Goal: Task Accomplishment & Management: Complete application form

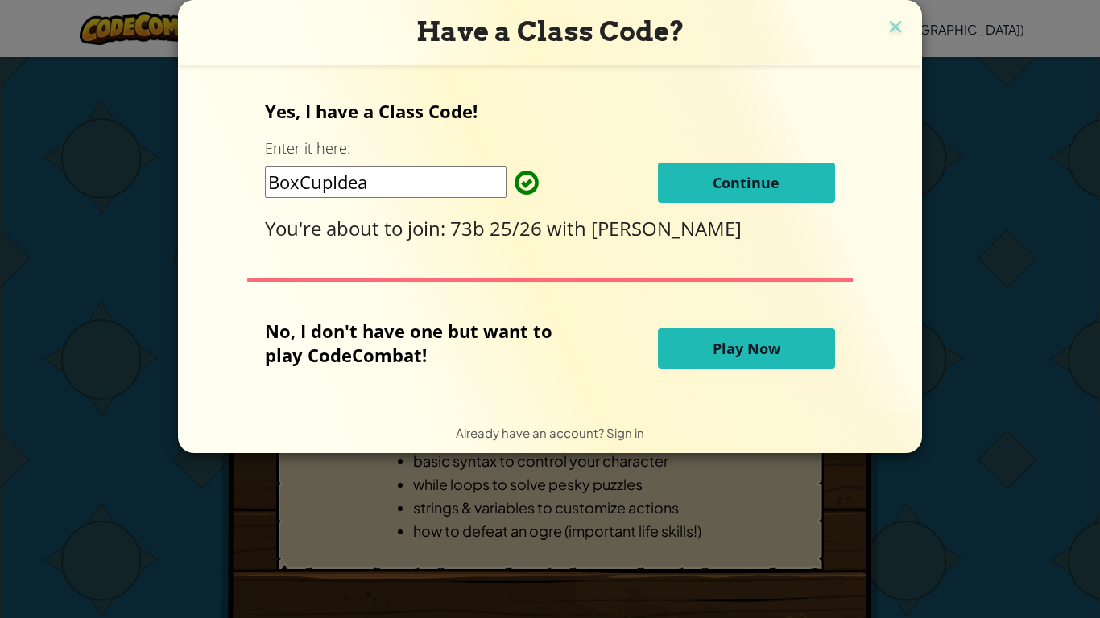
click at [1019, 530] on div "Have a Class Code? Yes, I have a Class Code! Enter it here: BoxCupIdea Continue…" at bounding box center [550, 309] width 1100 height 618
click at [800, 180] on button "Continue" at bounding box center [746, 183] width 177 height 40
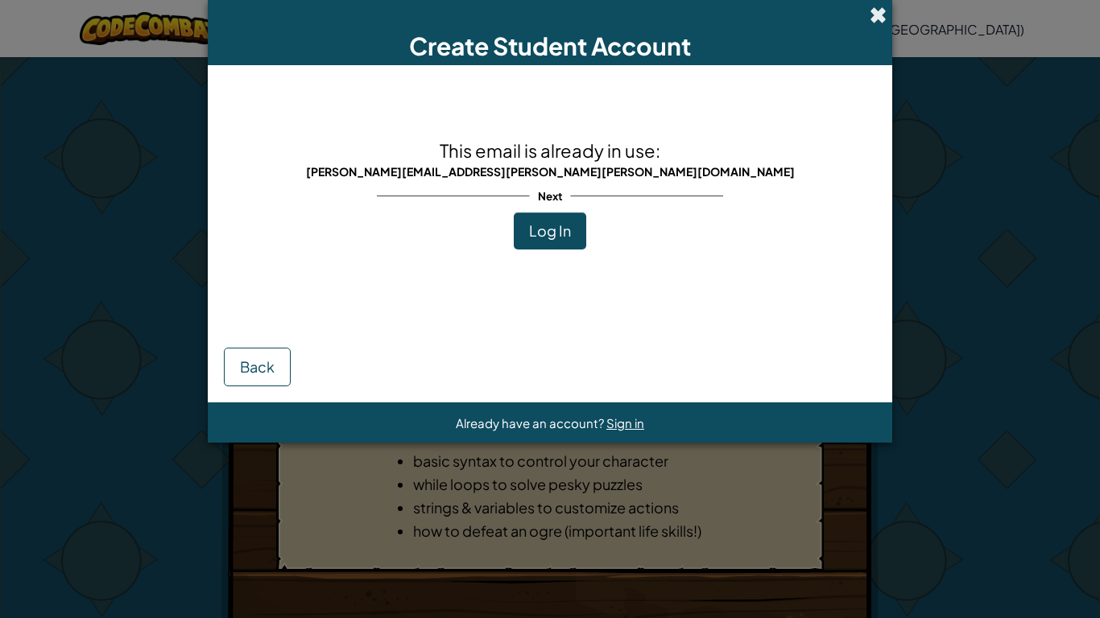
click at [876, 10] on span at bounding box center [877, 14] width 17 height 17
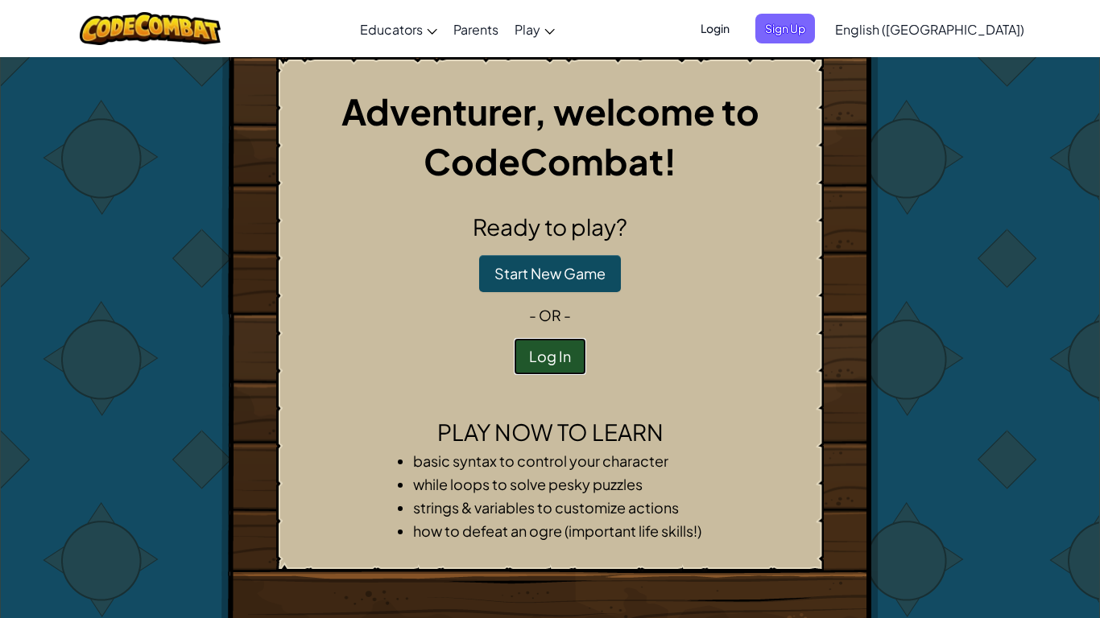
click at [543, 352] on button "Log In" at bounding box center [550, 356] width 72 height 37
